Goal: Task Accomplishment & Management: Manage account settings

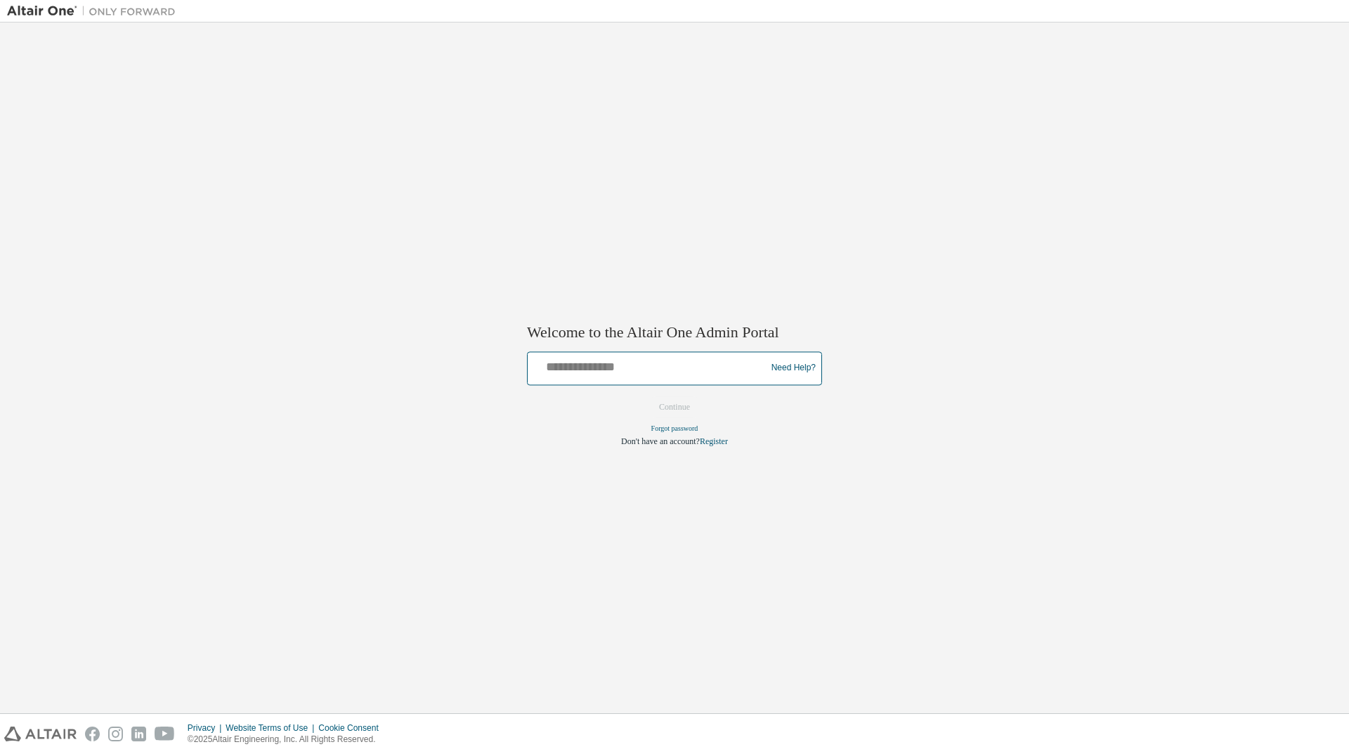
click at [611, 364] on input "text" at bounding box center [648, 365] width 231 height 20
type input "**********"
click at [675, 398] on button "Continue" at bounding box center [674, 406] width 60 height 21
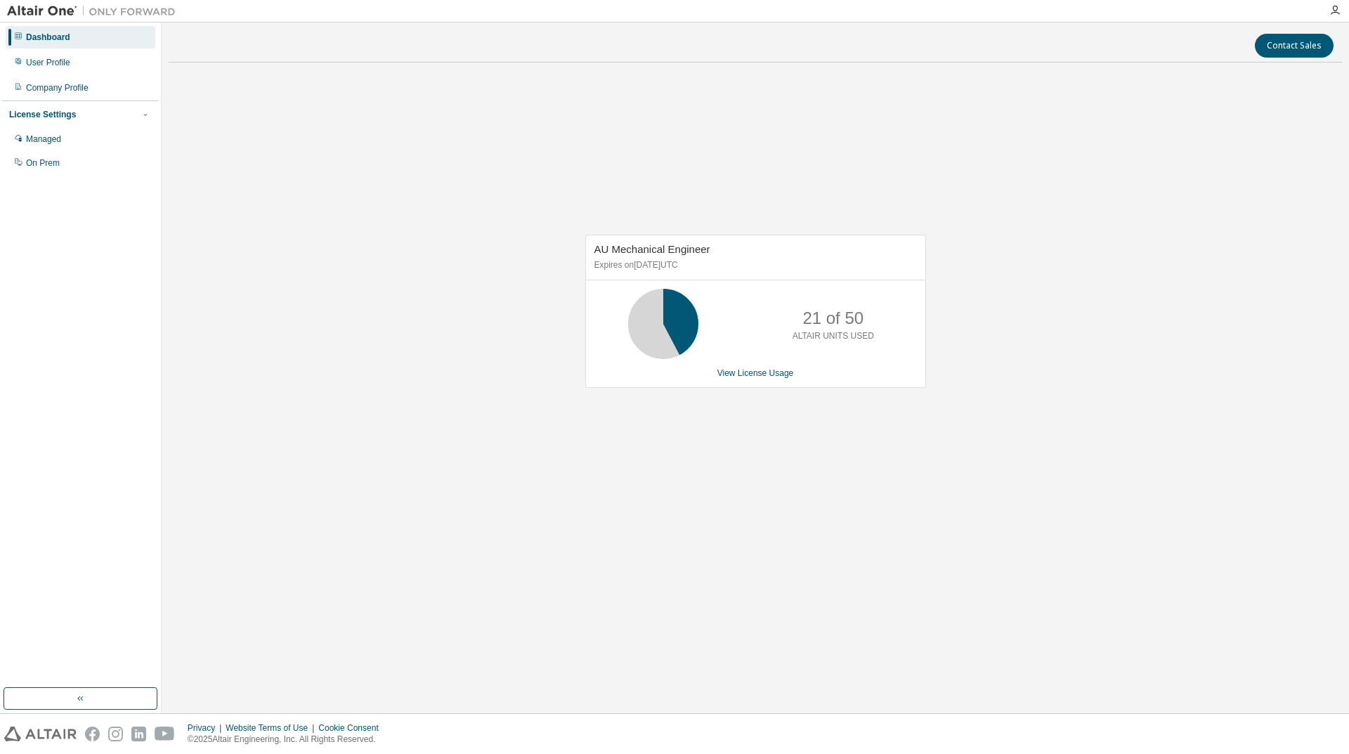
click at [89, 150] on div "Managed" at bounding box center [81, 139] width 150 height 22
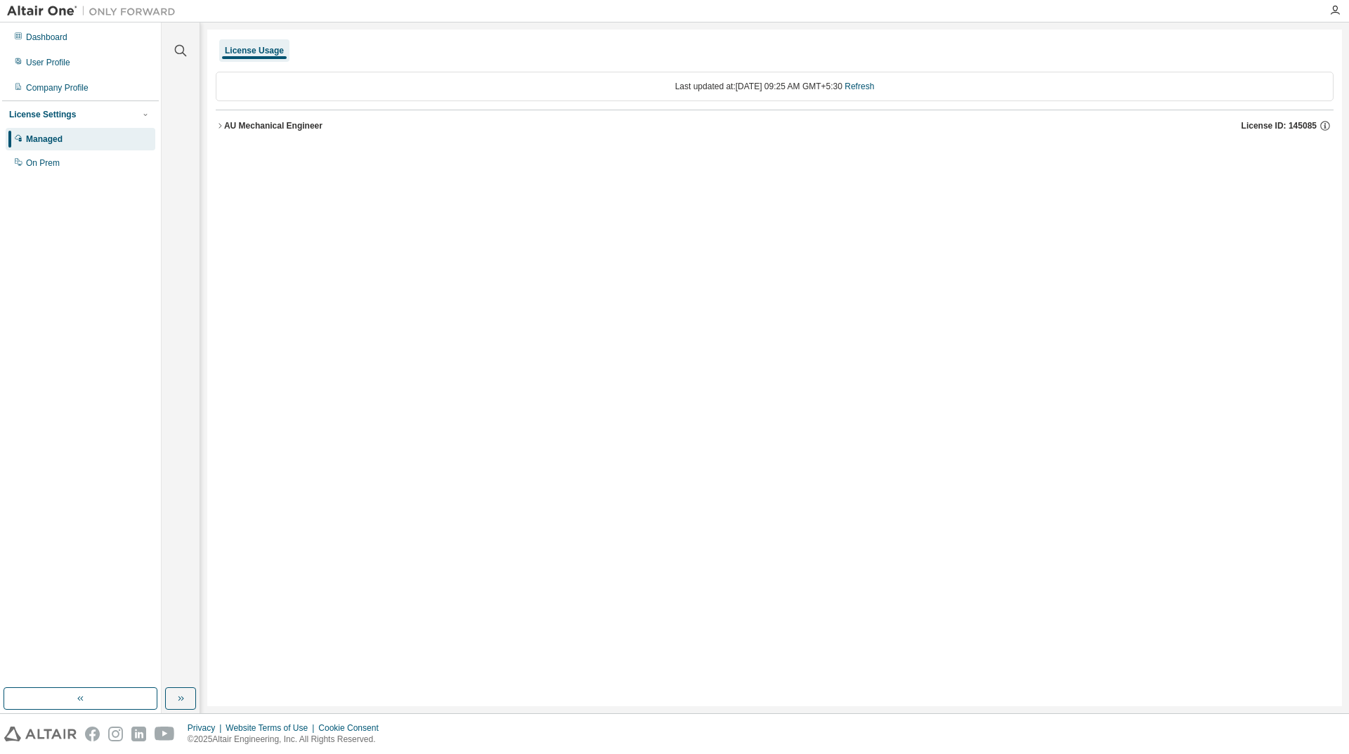
click at [245, 111] on button "AU Mechanical Engineer License ID: 145085" at bounding box center [775, 125] width 1118 height 31
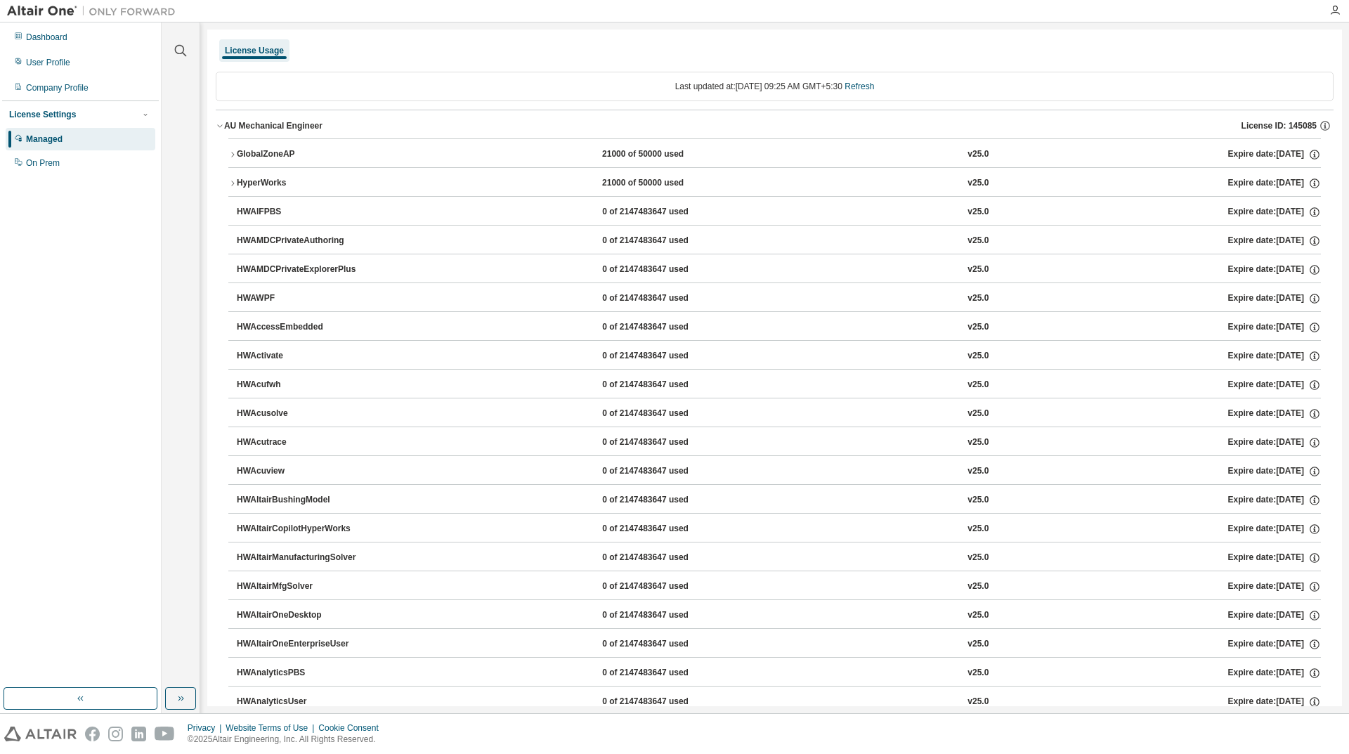
click at [229, 145] on button "GlobalZoneAP 21000 of 50000 used v25.0 Expire date: 2025-09-01" at bounding box center [774, 154] width 1092 height 31
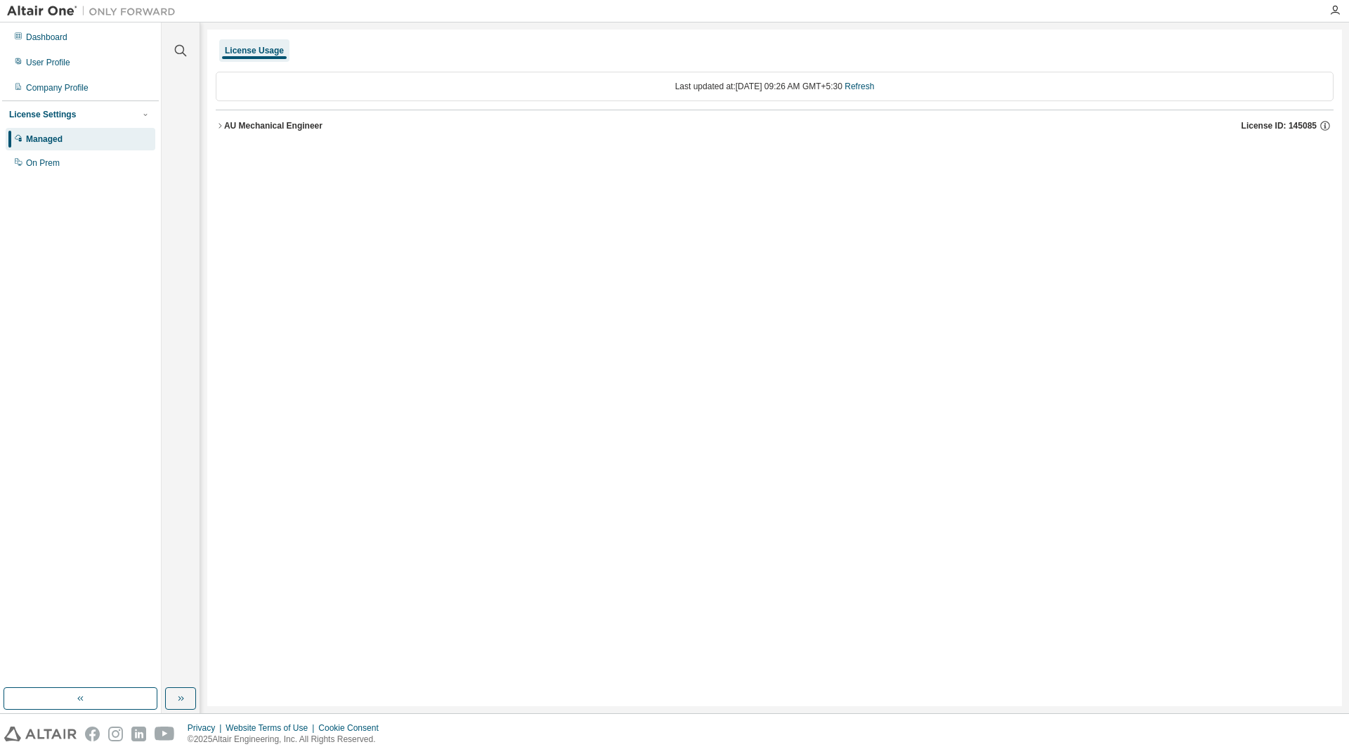
click at [228, 126] on div "AU Mechanical Engineer" at bounding box center [273, 125] width 98 height 11
